Goal: Information Seeking & Learning: Learn about a topic

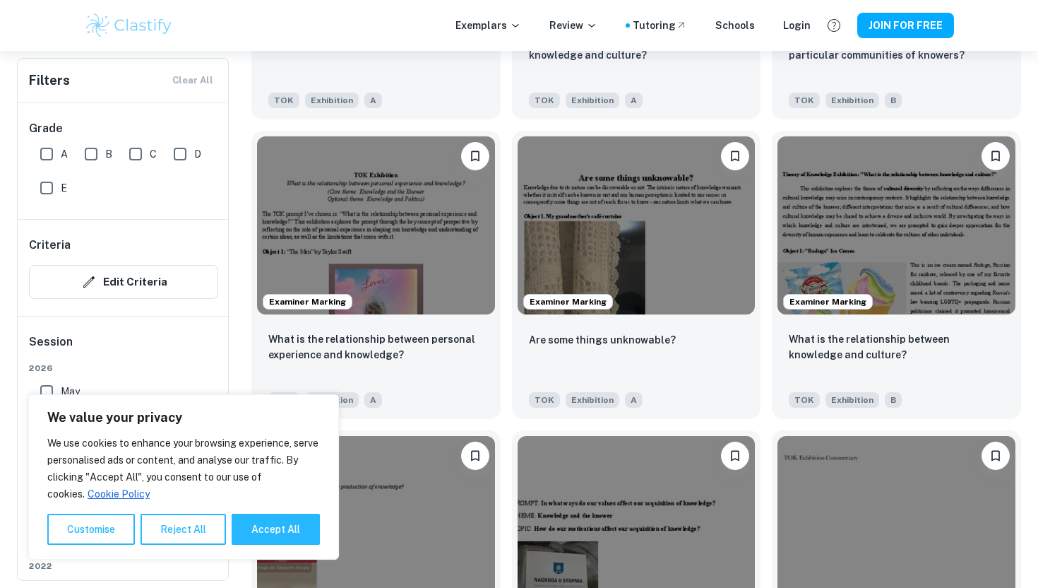
scroll to position [1567, 0]
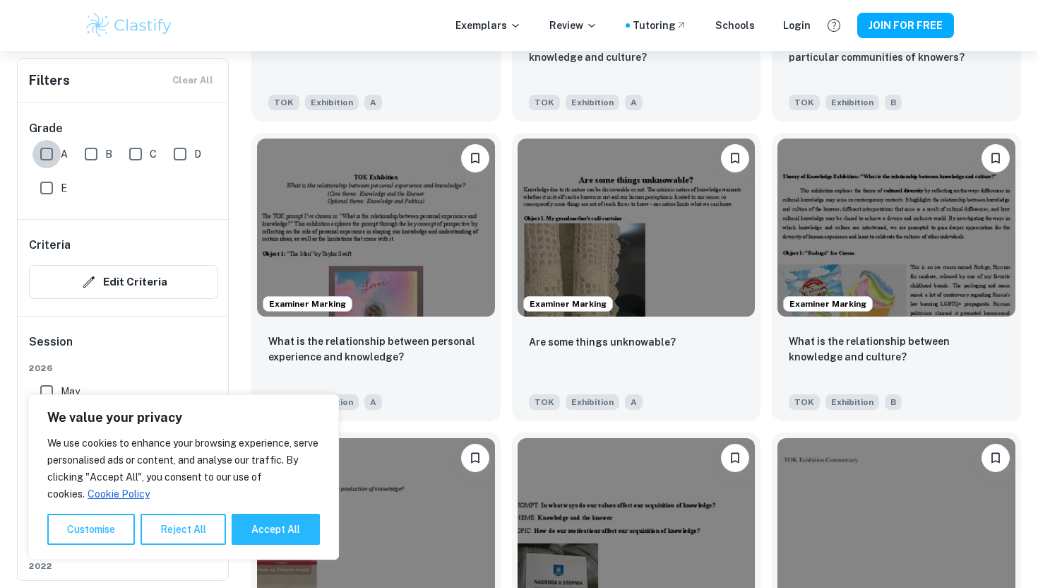
click at [43, 154] on input "A" at bounding box center [46, 154] width 28 height 28
checkbox input "true"
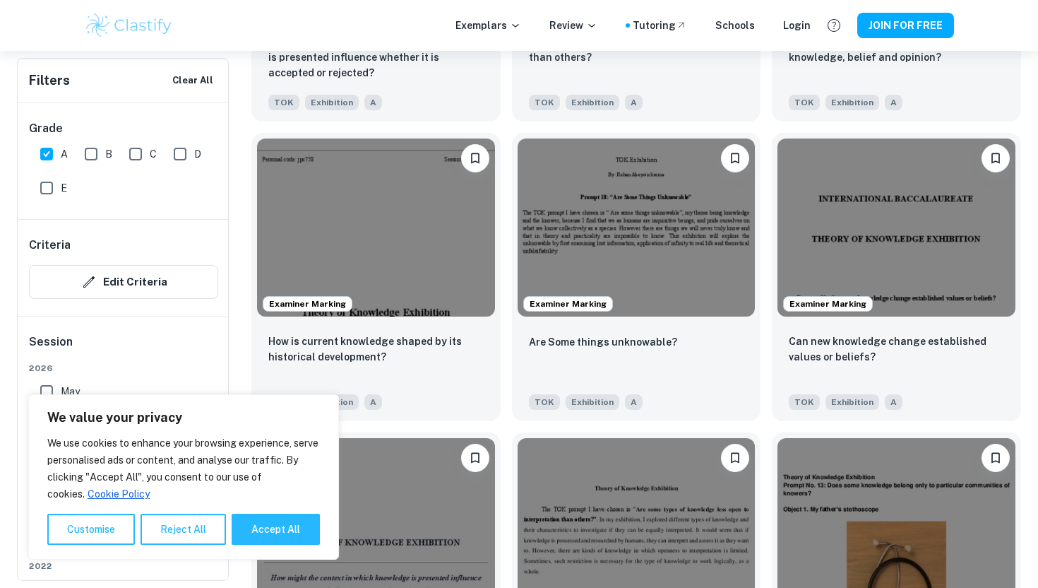
click at [44, 190] on input "E" at bounding box center [46, 188] width 28 height 28
checkbox input "true"
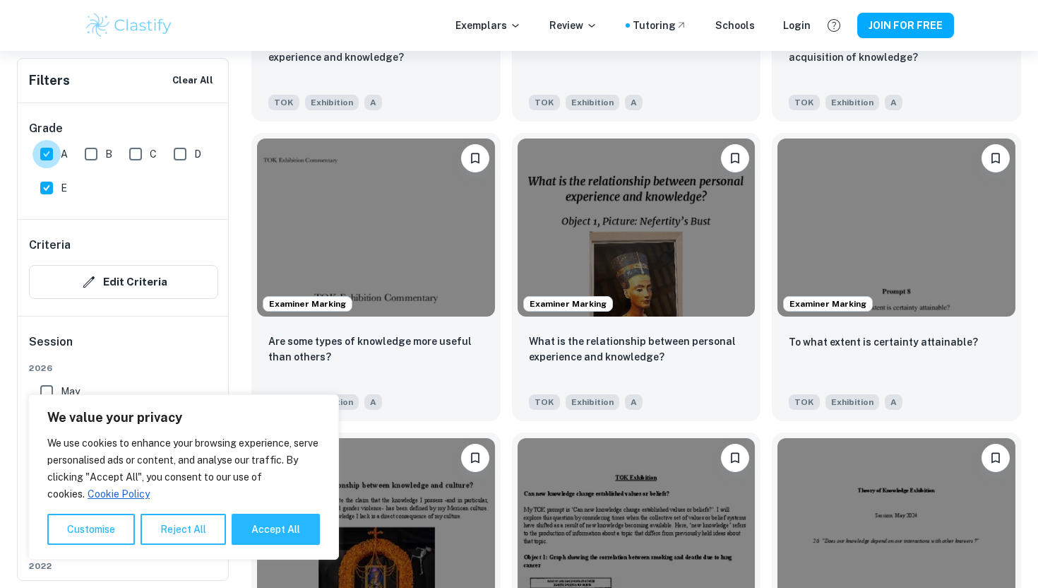
click at [49, 146] on input "A" at bounding box center [46, 154] width 28 height 28
checkbox input "false"
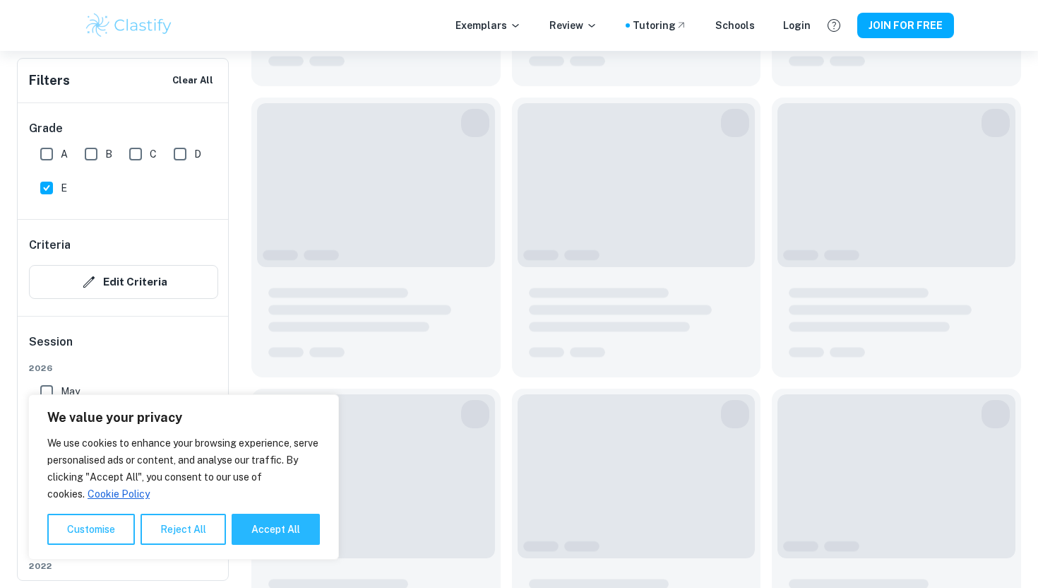
scroll to position [234, 0]
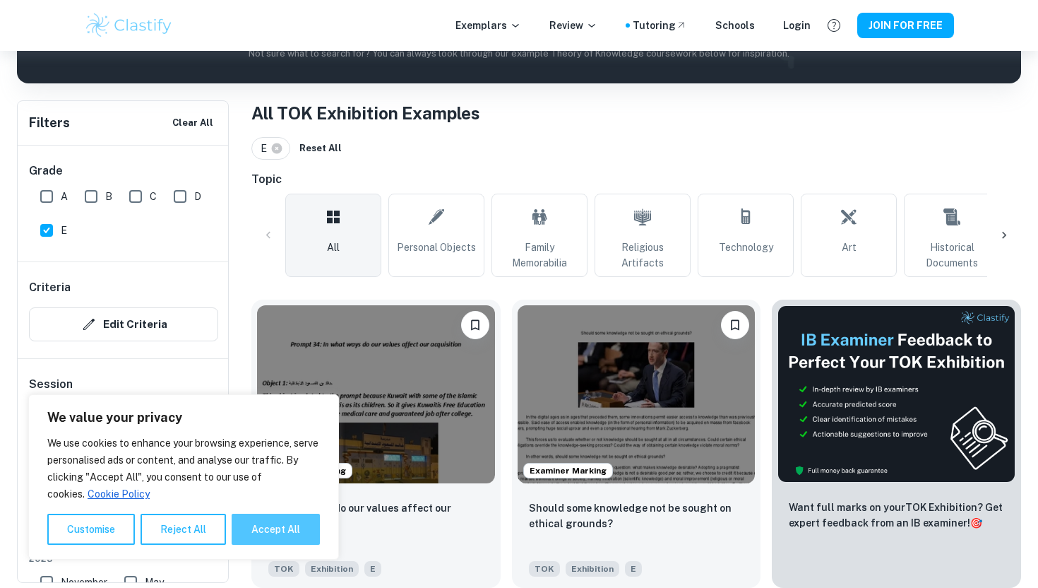
click at [266, 534] on button "Accept All" at bounding box center [276, 528] width 88 height 31
checkbox input "true"
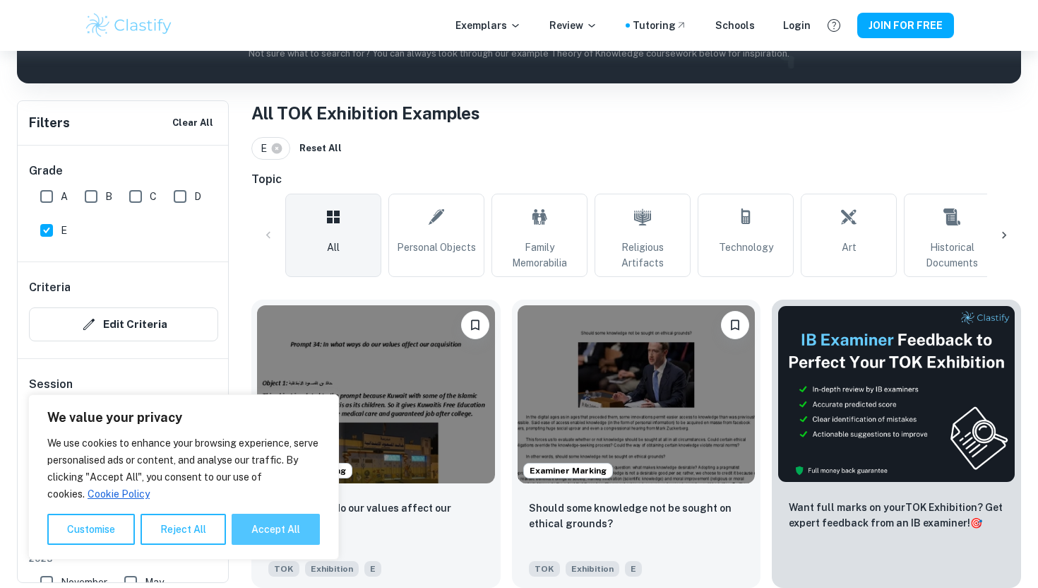
checkbox input "true"
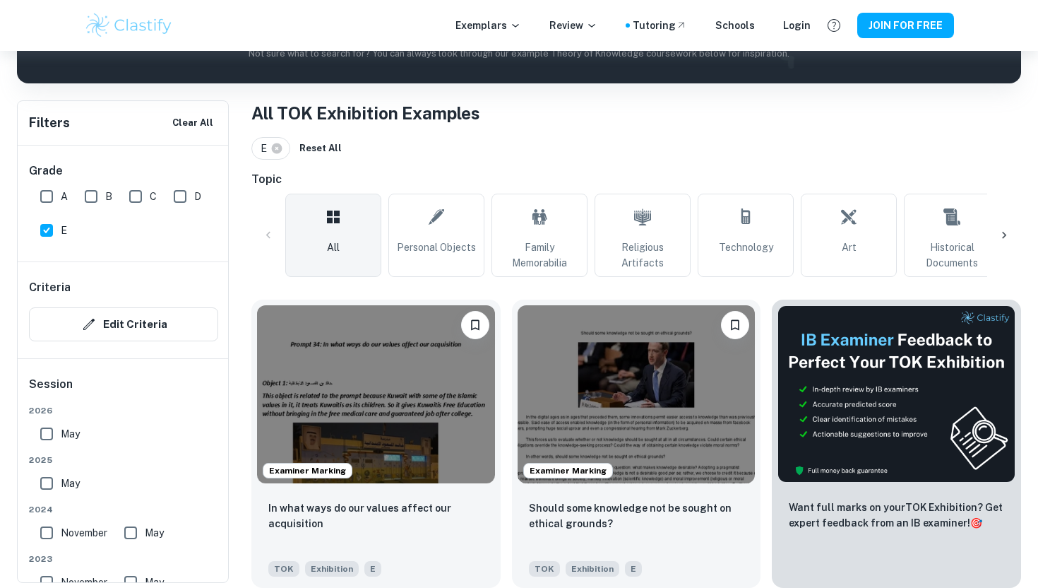
click at [45, 231] on input "E" at bounding box center [46, 230] width 28 height 28
checkbox input "false"
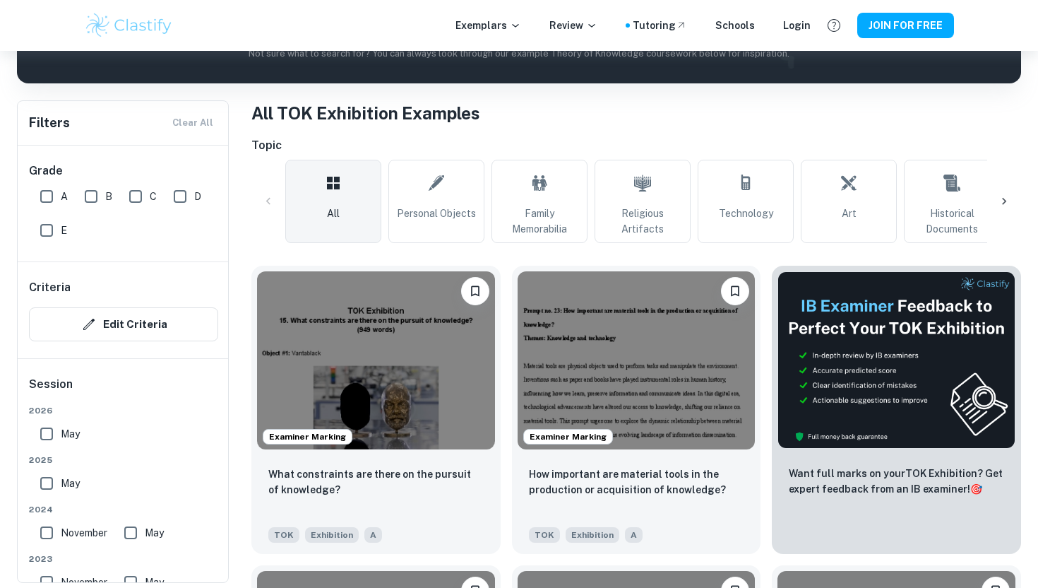
click at [179, 193] on input "D" at bounding box center [180, 196] width 28 height 28
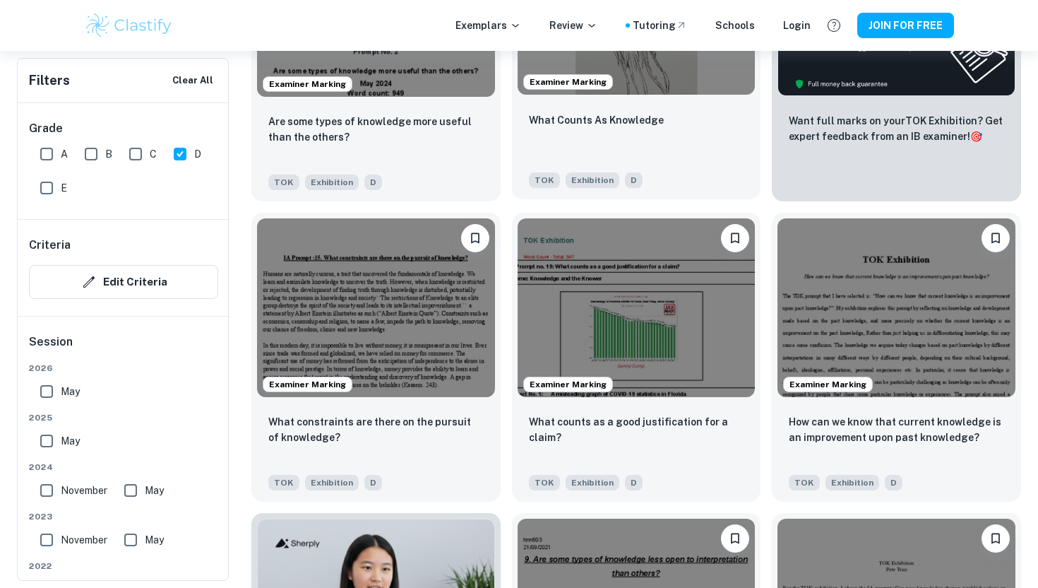
scroll to position [622, 0]
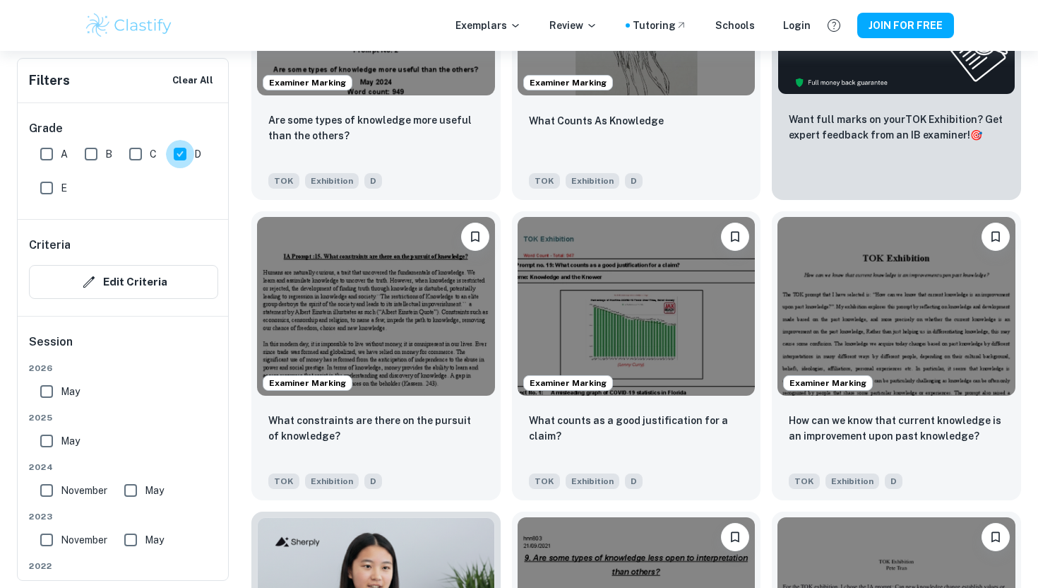
click at [182, 153] on input "D" at bounding box center [180, 154] width 28 height 28
checkbox input "false"
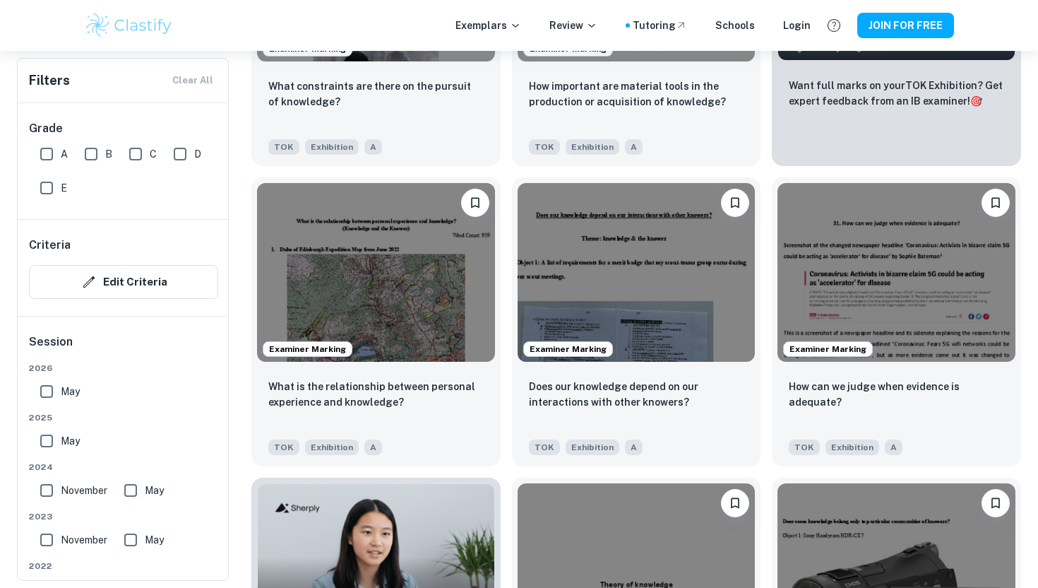
click at [133, 152] on input "C" at bounding box center [135, 154] width 28 height 28
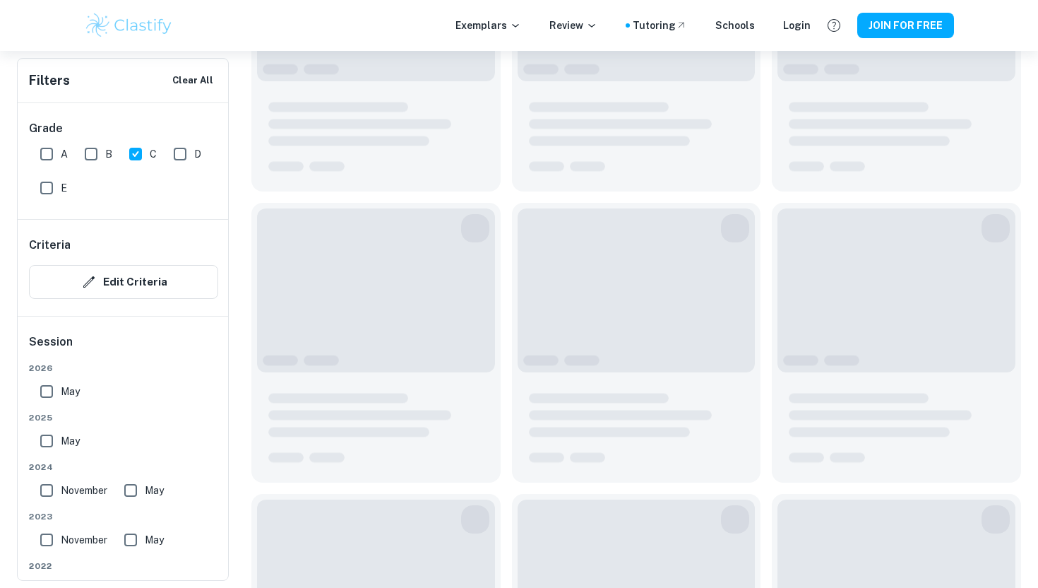
scroll to position [656, 0]
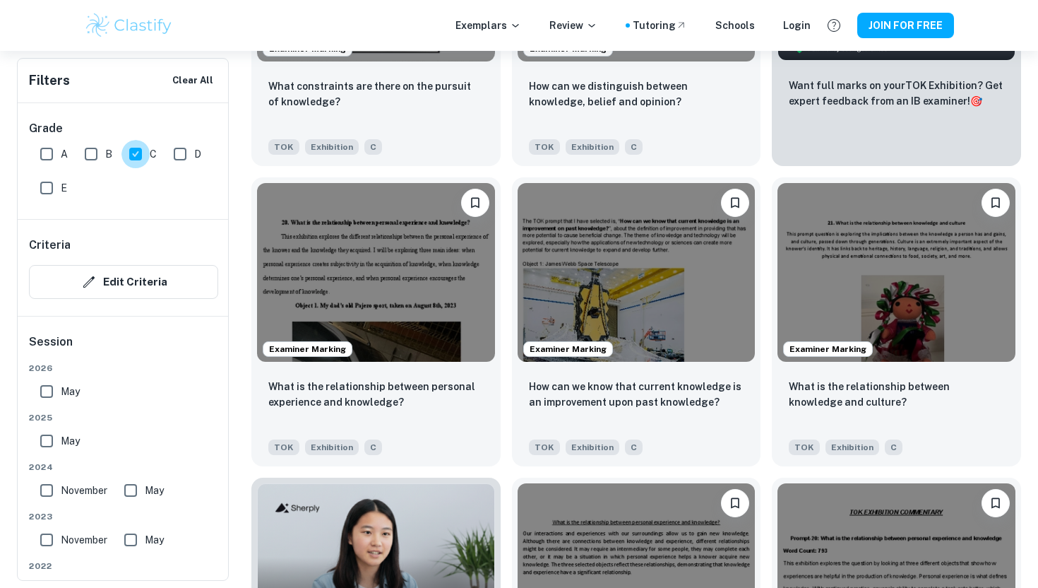
click at [134, 152] on input "C" at bounding box center [135, 154] width 28 height 28
checkbox input "false"
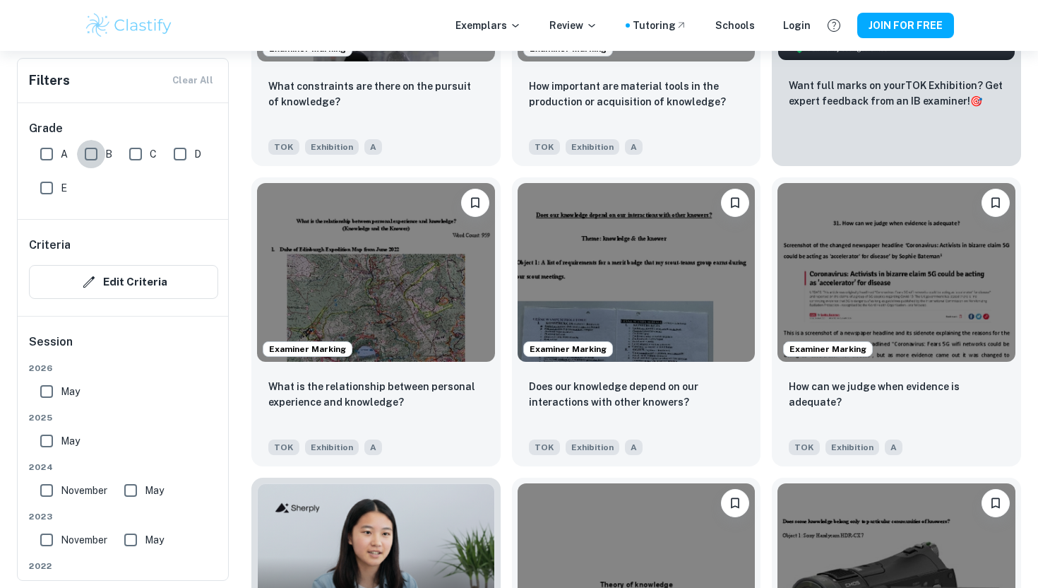
click at [85, 152] on input "B" at bounding box center [91, 154] width 28 height 28
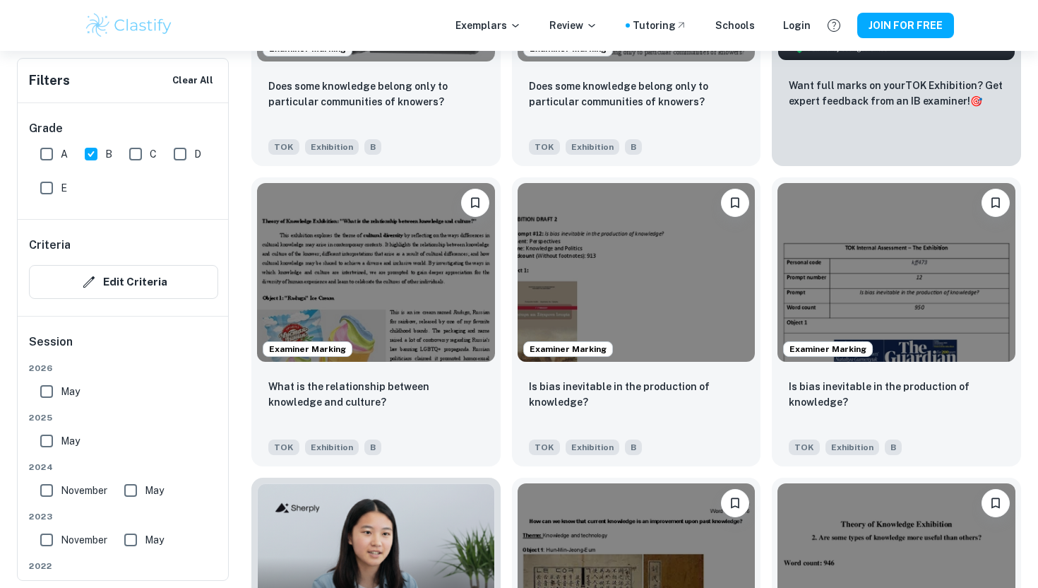
click at [86, 152] on input "B" at bounding box center [91, 154] width 28 height 28
checkbox input "false"
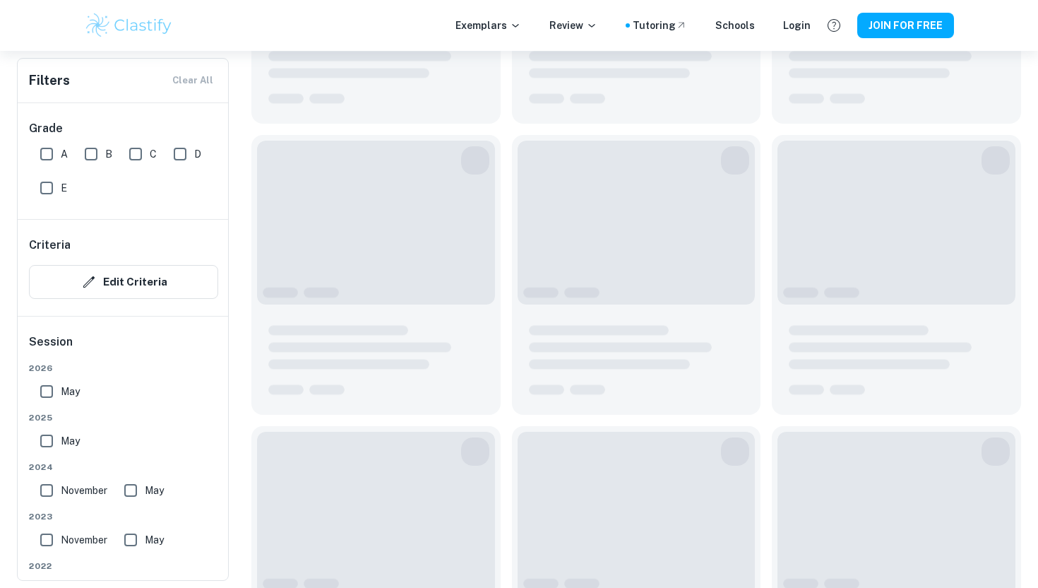
scroll to position [622, 0]
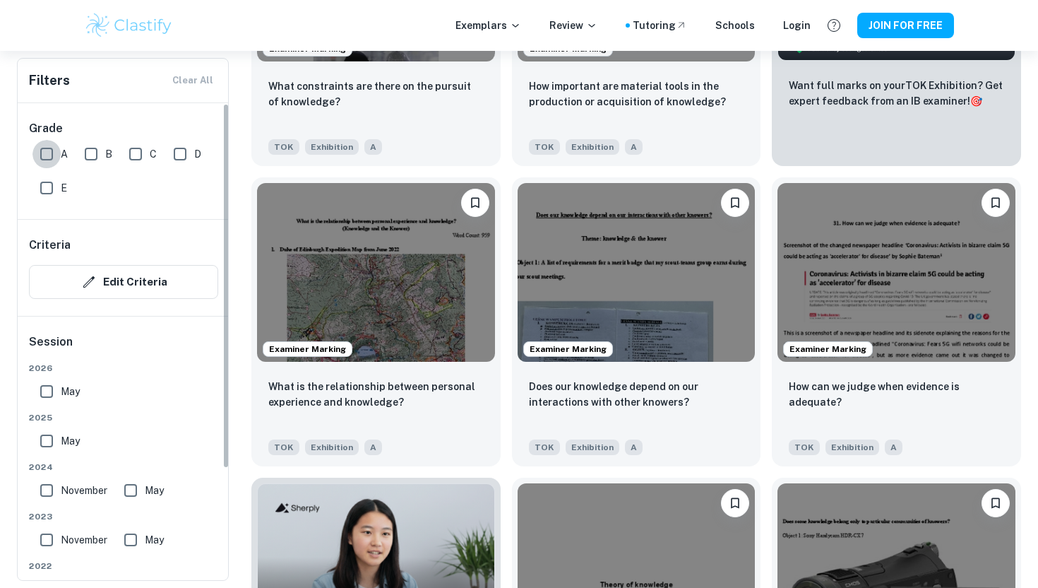
click at [45, 153] on input "A" at bounding box center [46, 154] width 28 height 28
checkbox input "true"
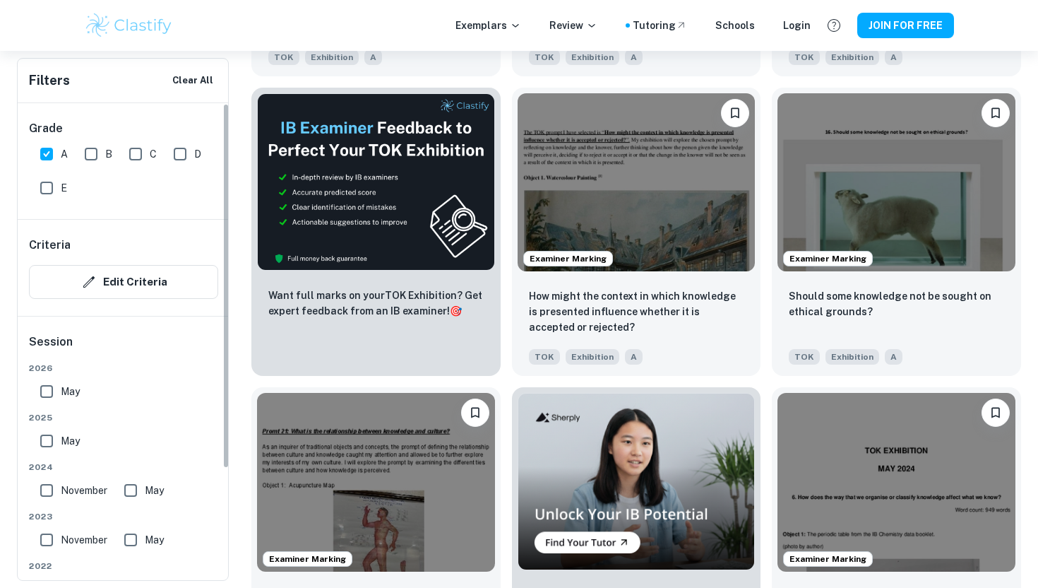
scroll to position [145, 0]
